Goal: Find specific page/section: Find specific page/section

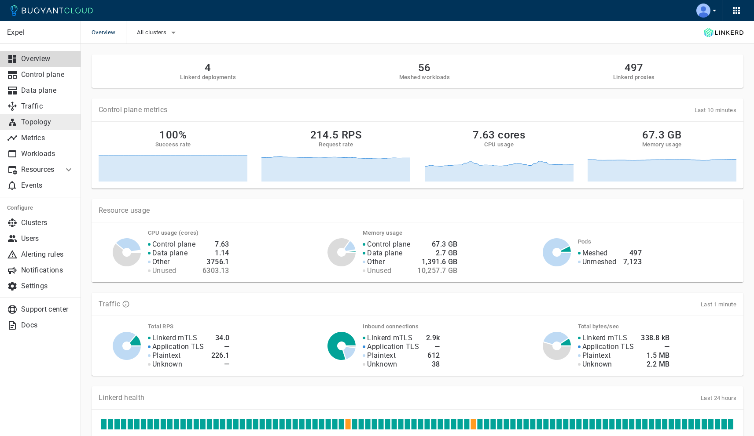
click at [42, 123] on p "Topology" at bounding box center [47, 122] width 53 height 9
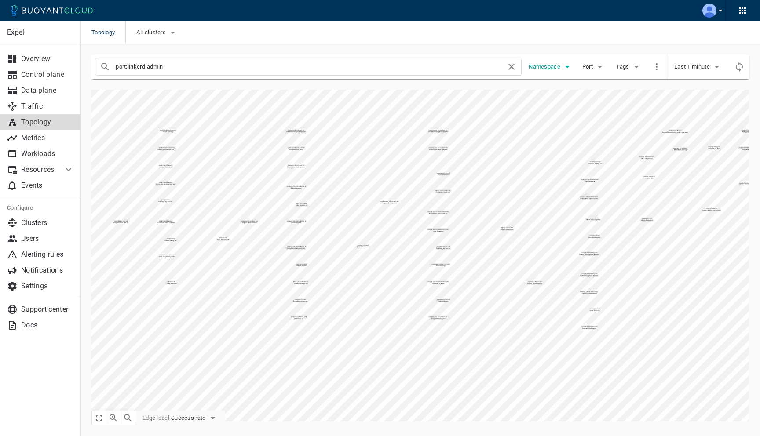
click at [562, 67] on icon "button" at bounding box center [567, 67] width 11 height 11
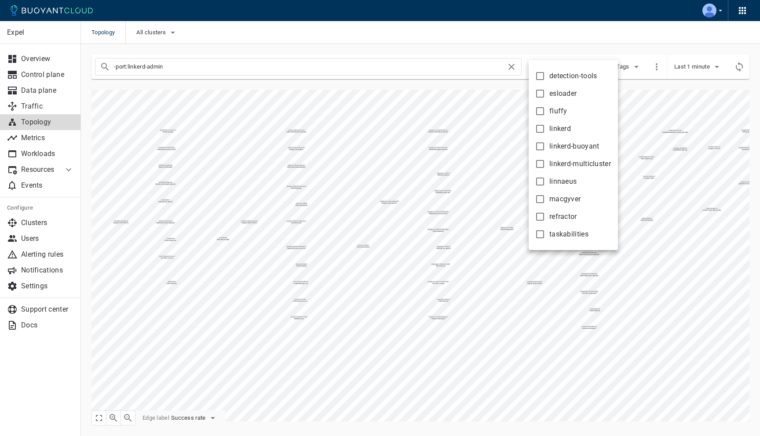
click at [542, 197] on input "macgyver" at bounding box center [540, 199] width 11 height 11
checkbox input "true"
type input "-port:linkerd-admin namespace:macgyver"
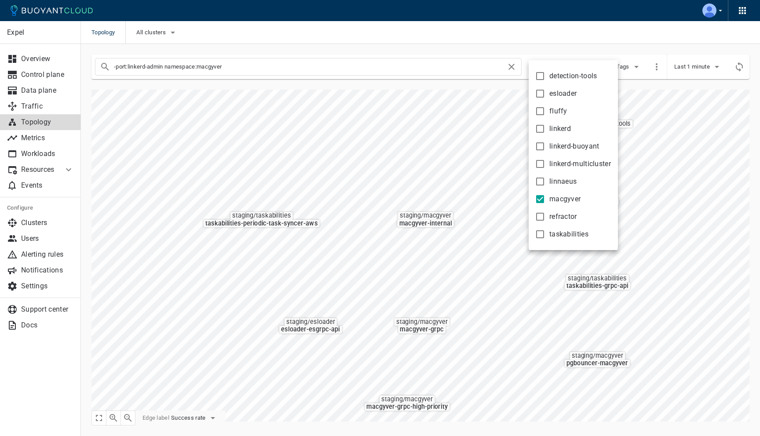
click at [315, 139] on div at bounding box center [380, 218] width 760 height 436
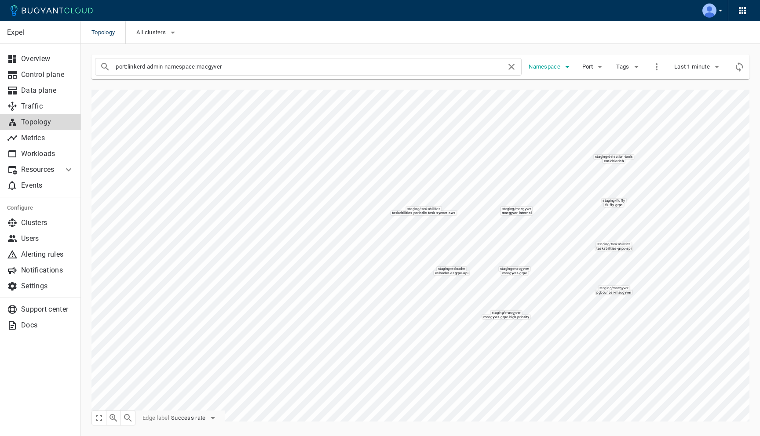
click at [561, 67] on span "Namespace" at bounding box center [545, 66] width 33 height 7
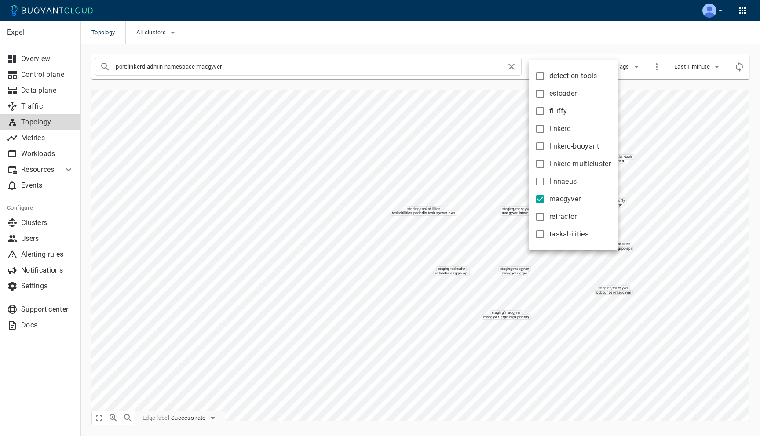
click at [540, 198] on input "macgyver" at bounding box center [540, 199] width 11 height 11
checkbox input "false"
type input "-port:linkerd-admin"
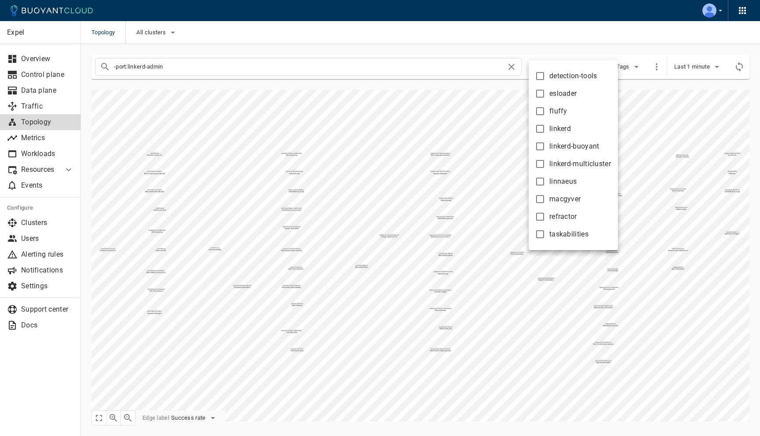
click at [539, 127] on input "linkerd" at bounding box center [540, 129] width 11 height 11
checkbox input "true"
type input "-port:linkerd-admin namespace:linkerd"
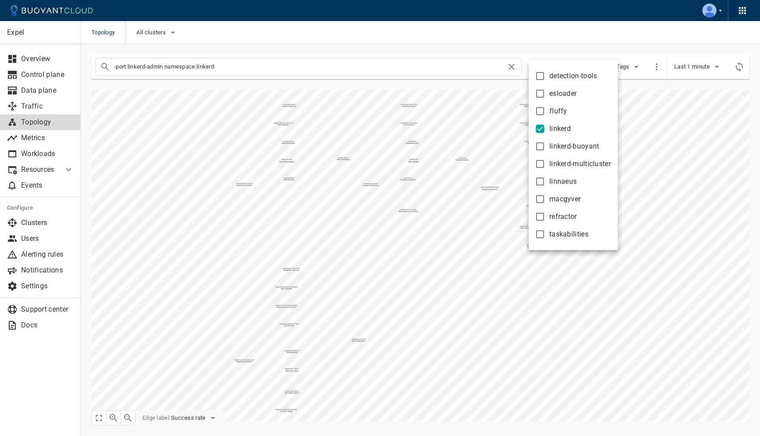
click at [539, 128] on input "linkerd" at bounding box center [540, 129] width 11 height 11
checkbox input "false"
type input "-port:linkerd-admin"
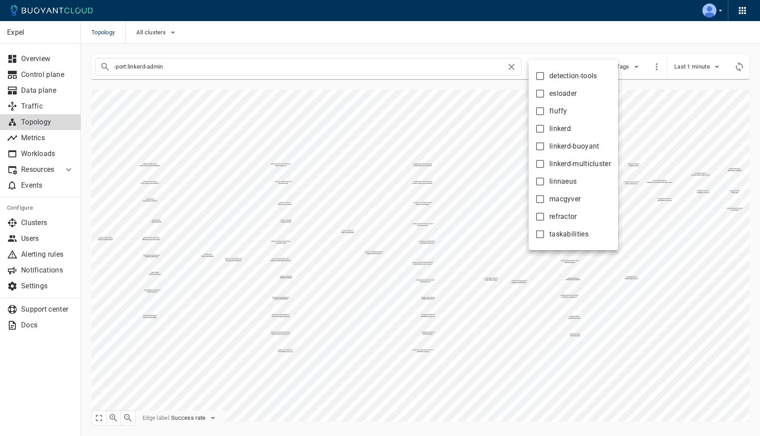
click at [425, 145] on div at bounding box center [380, 218] width 760 height 436
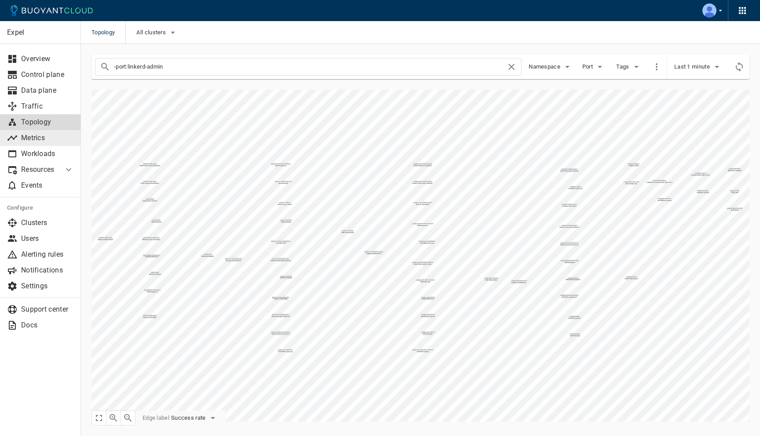
click at [29, 139] on p "Metrics" at bounding box center [47, 138] width 53 height 9
